Goal: Task Accomplishment & Management: Manage account settings

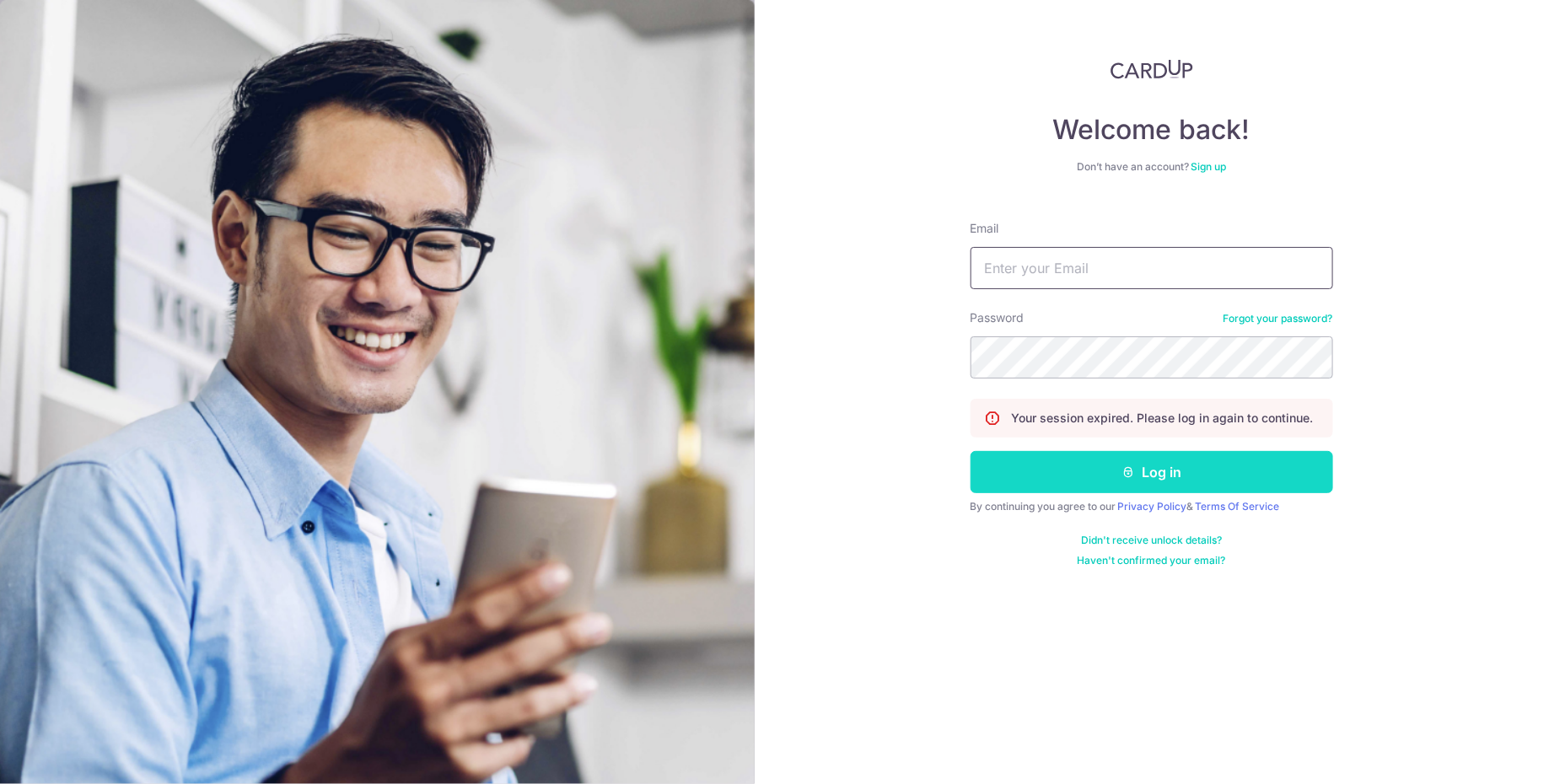
type input "[EMAIL_ADDRESS][DOMAIN_NAME]"
click at [1101, 482] on button "Log in" at bounding box center [1151, 471] width 362 height 42
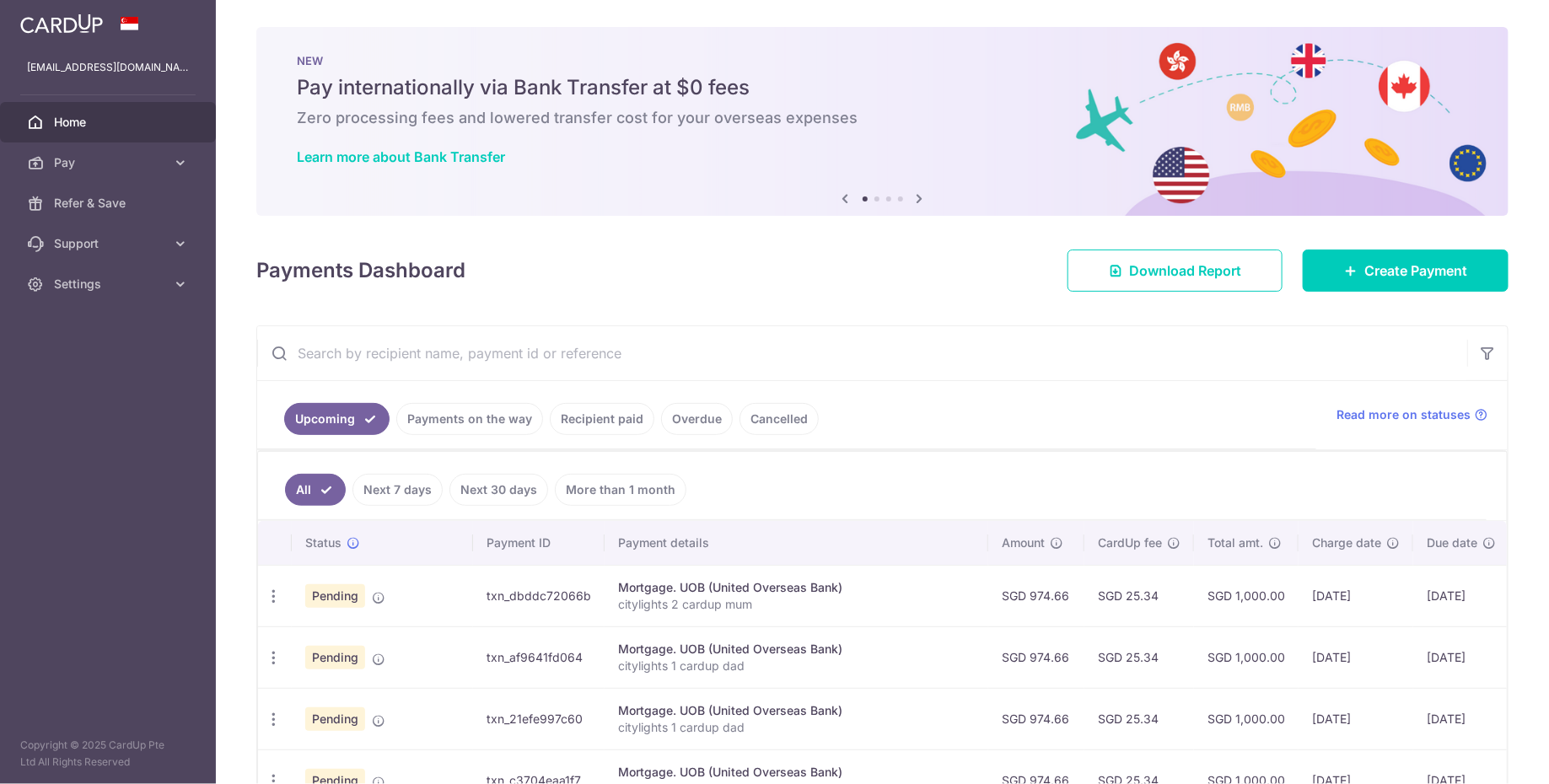
scroll to position [137, 0]
